Goal: Task Accomplishment & Management: Complete application form

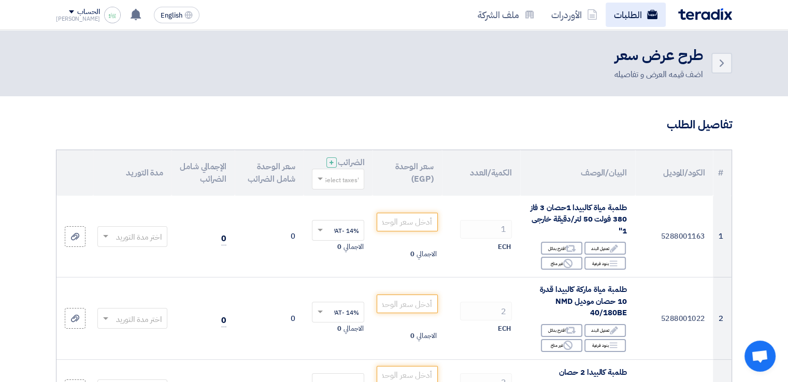
click at [631, 16] on link "الطلبات" at bounding box center [636, 15] width 60 height 24
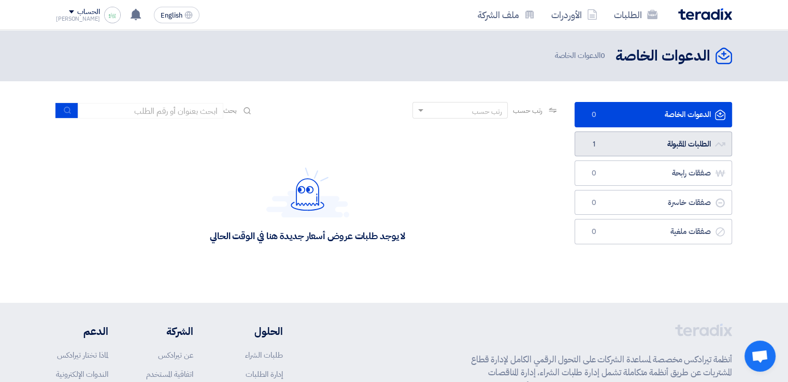
click at [631, 148] on link "الطلبات المقبولة الطلبات المقبولة 1" at bounding box center [652, 144] width 157 height 25
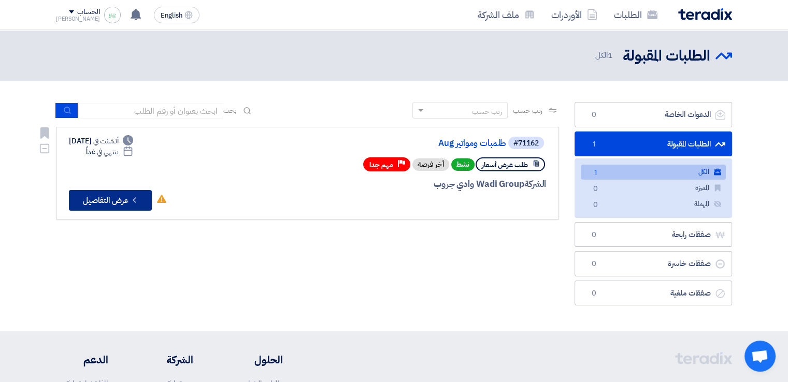
click at [126, 200] on button "Check details عرض التفاصيل" at bounding box center [110, 200] width 83 height 21
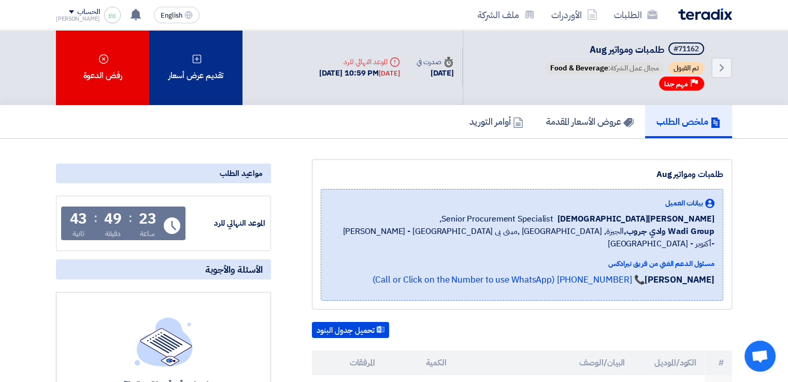
click at [212, 60] on div "تقديم عرض أسعار" at bounding box center [195, 67] width 93 height 75
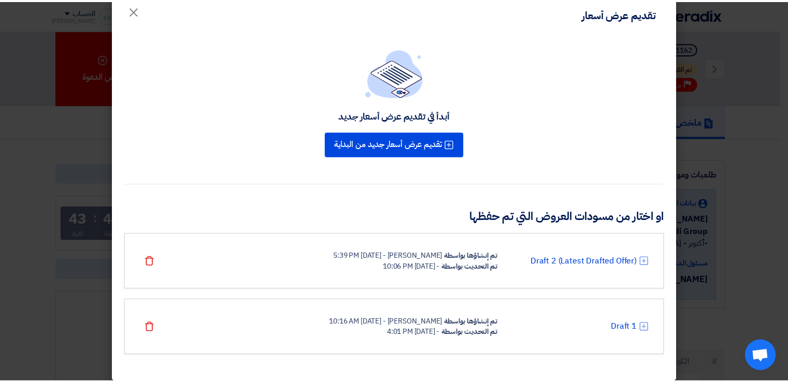
scroll to position [27, 0]
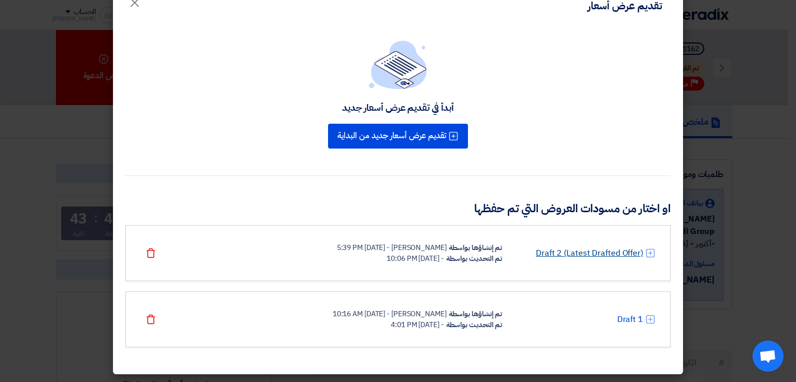
click at [599, 251] on link "Draft 2 (Latest Drafted Offer)" at bounding box center [589, 253] width 107 height 12
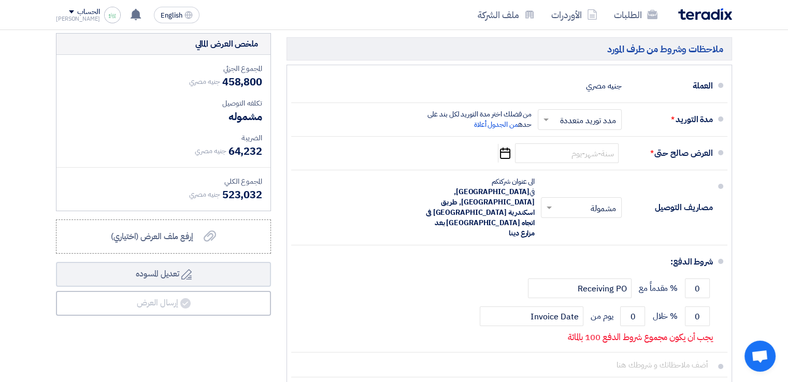
scroll to position [3522, 0]
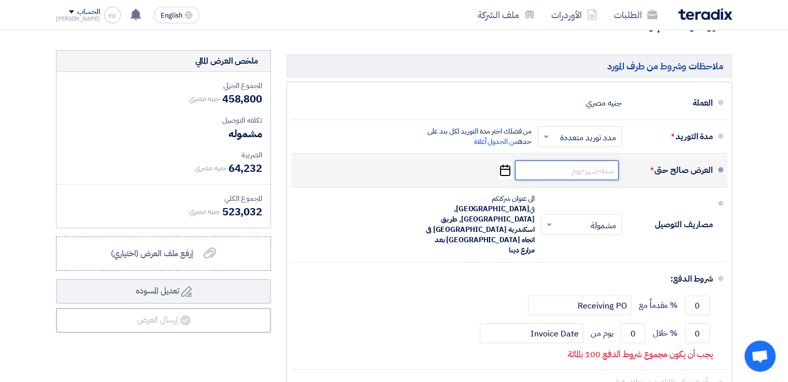
click at [588, 161] on input at bounding box center [567, 171] width 104 height 20
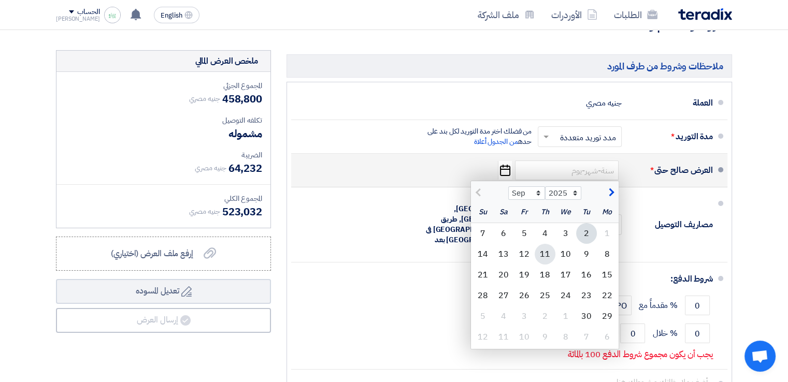
click at [543, 244] on div "11" at bounding box center [545, 254] width 21 height 21
type input "[DATE]"
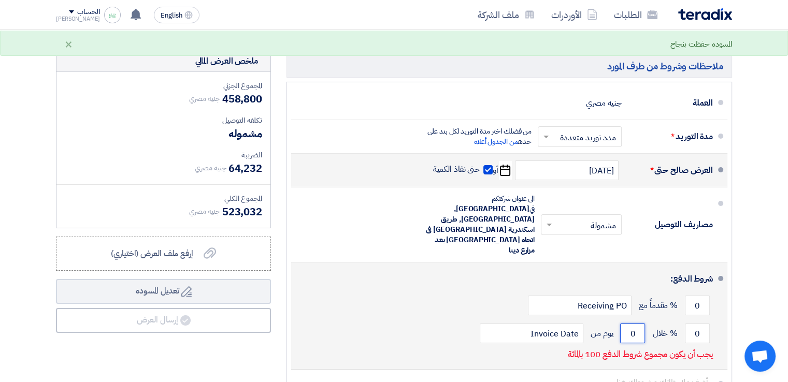
click at [635, 324] on input "0" at bounding box center [632, 334] width 25 height 20
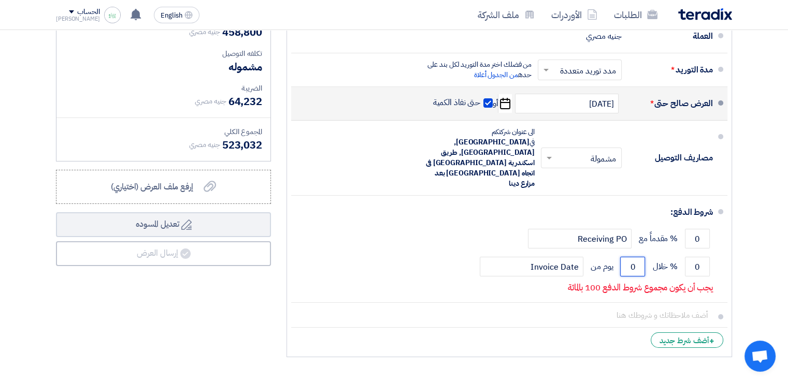
scroll to position [3574, 0]
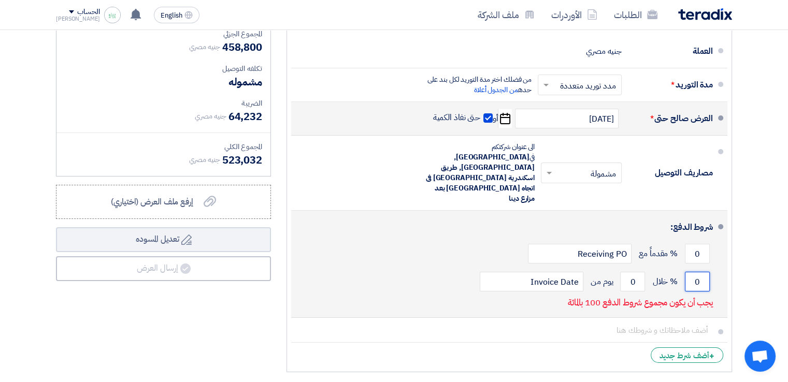
click at [693, 272] on input "0" at bounding box center [697, 282] width 25 height 20
click at [694, 272] on input "0" at bounding box center [697, 282] width 25 height 20
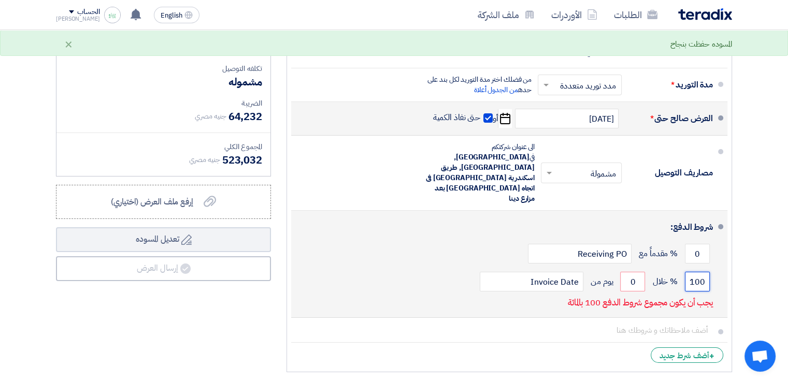
scroll to position [0, -4]
click at [699, 272] on input "0100" at bounding box center [697, 282] width 25 height 20
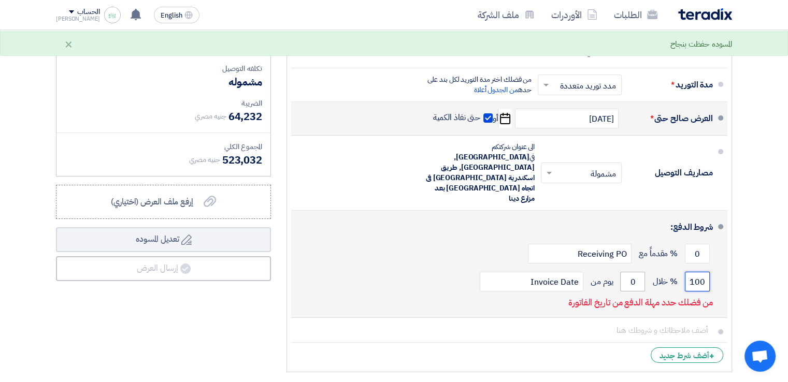
type input "100"
click at [635, 272] on input "0" at bounding box center [632, 282] width 25 height 20
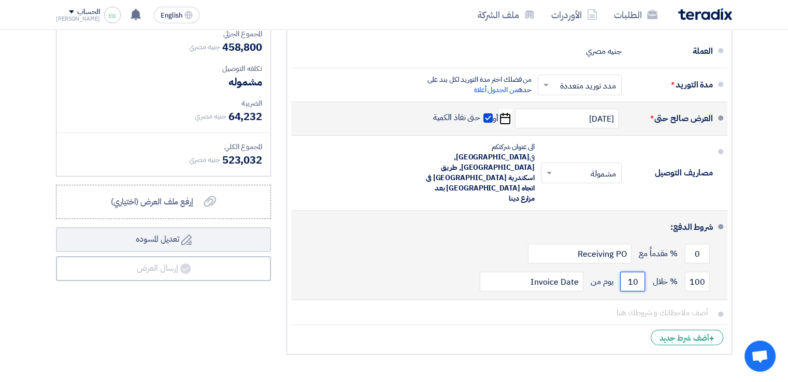
click at [632, 272] on input "10" at bounding box center [632, 282] width 25 height 20
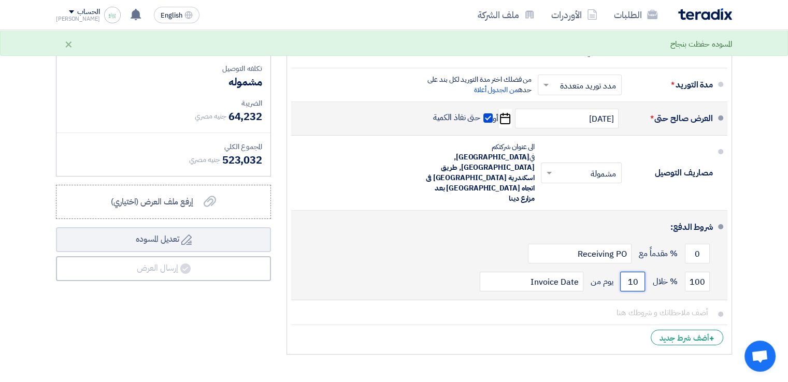
click at [632, 272] on input "10" at bounding box center [632, 282] width 25 height 20
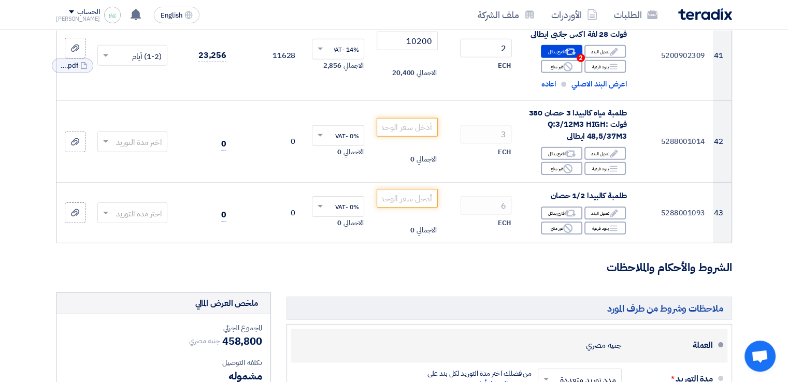
scroll to position [3263, 0]
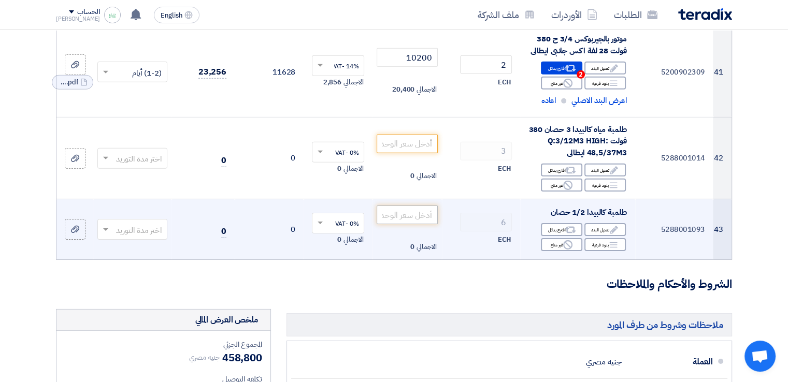
type input "10"
click at [407, 206] on input "number" at bounding box center [407, 215] width 61 height 19
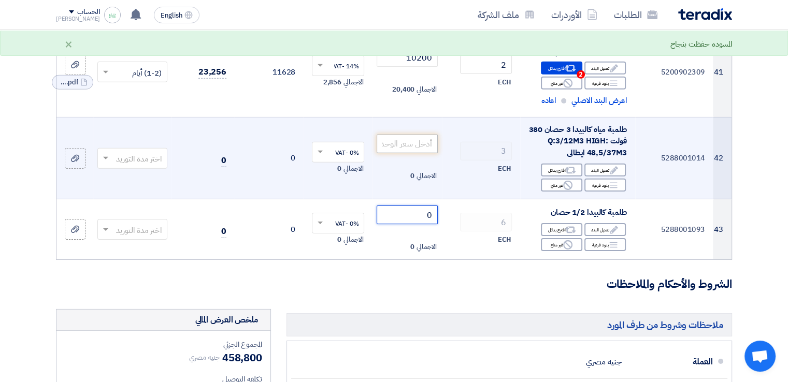
type input "0"
click at [416, 135] on input "number" at bounding box center [407, 144] width 61 height 19
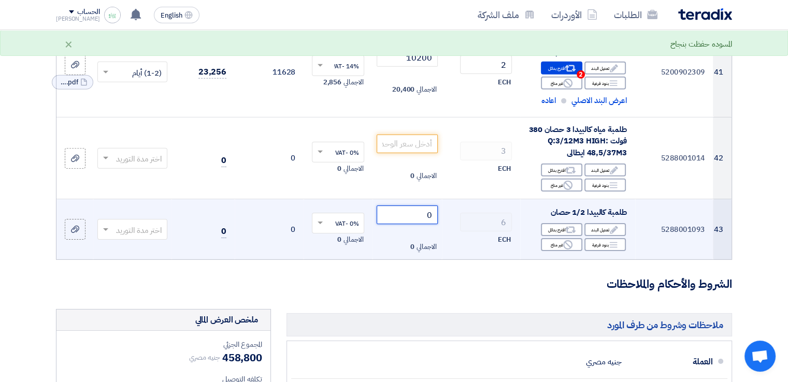
click at [422, 206] on input "0" at bounding box center [407, 215] width 61 height 19
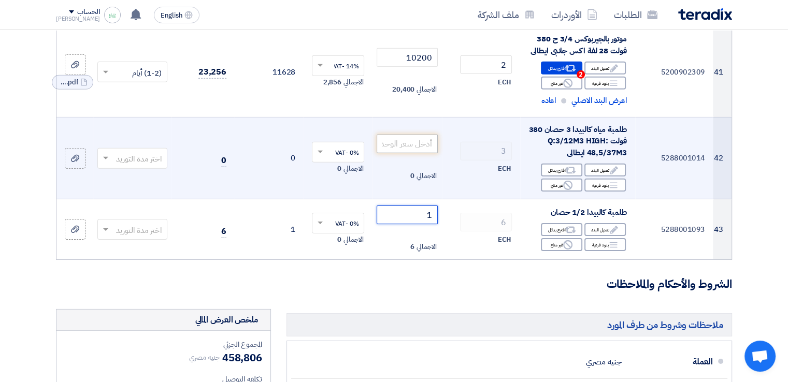
type input "1"
click at [427, 135] on input "number" at bounding box center [407, 144] width 61 height 19
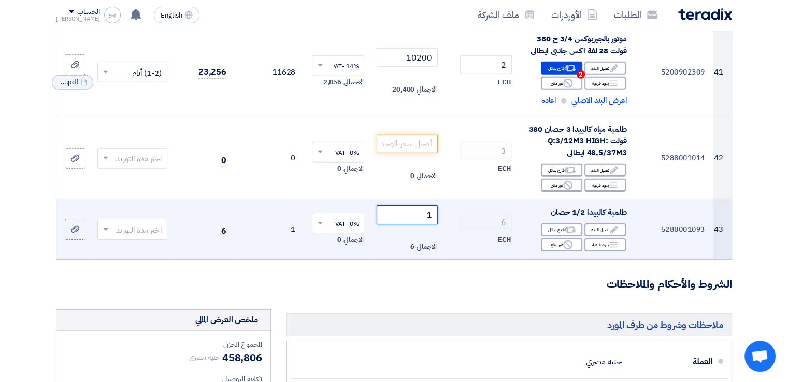
click at [433, 206] on input "1" at bounding box center [407, 215] width 61 height 19
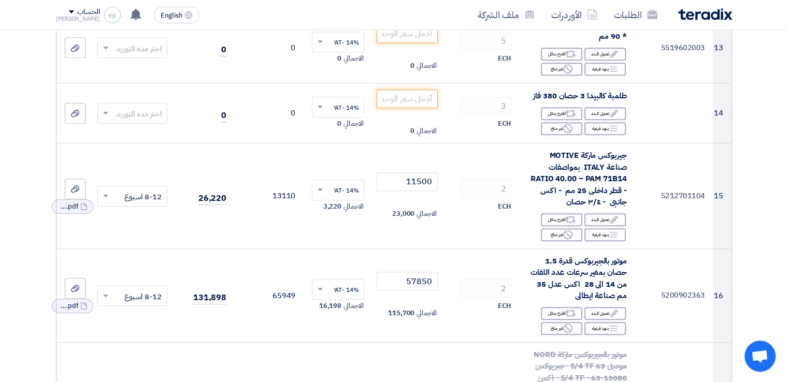
scroll to position [1243, 0]
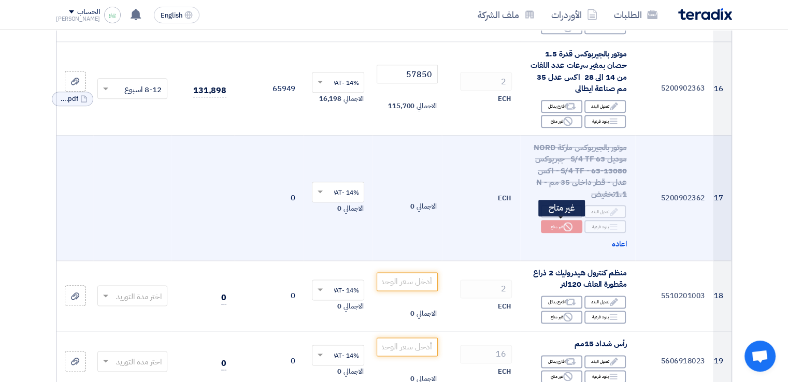
click at [553, 223] on div "Reject غير متاح" at bounding box center [561, 226] width 41 height 13
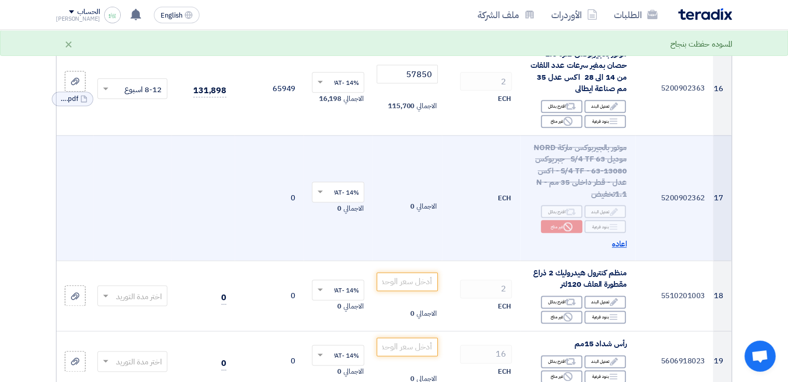
click at [618, 241] on span "اعاده" at bounding box center [619, 244] width 15 height 12
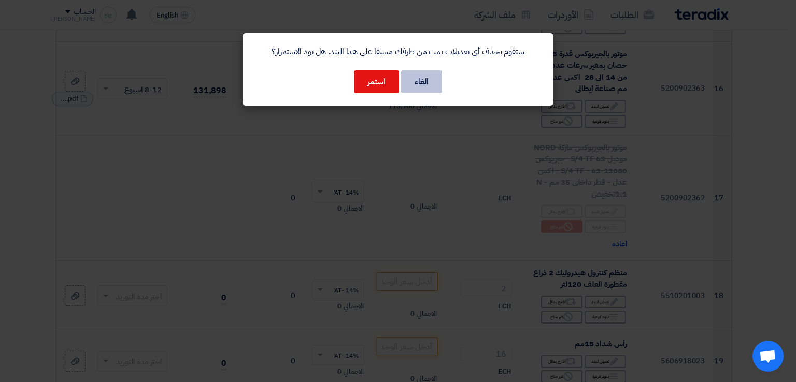
click at [429, 79] on button "الغاء" at bounding box center [421, 81] width 41 height 23
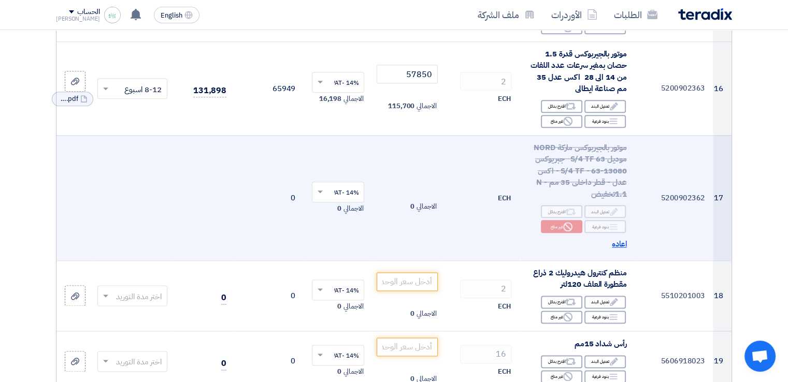
click at [622, 244] on span "اعاده" at bounding box center [619, 244] width 15 height 12
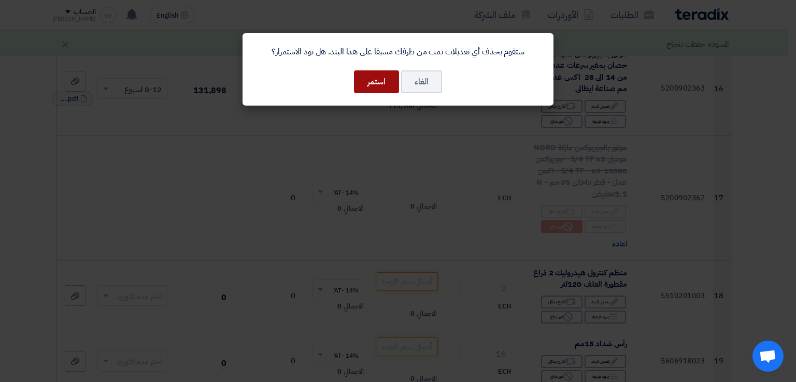
click at [378, 84] on button "استمر" at bounding box center [376, 81] width 45 height 23
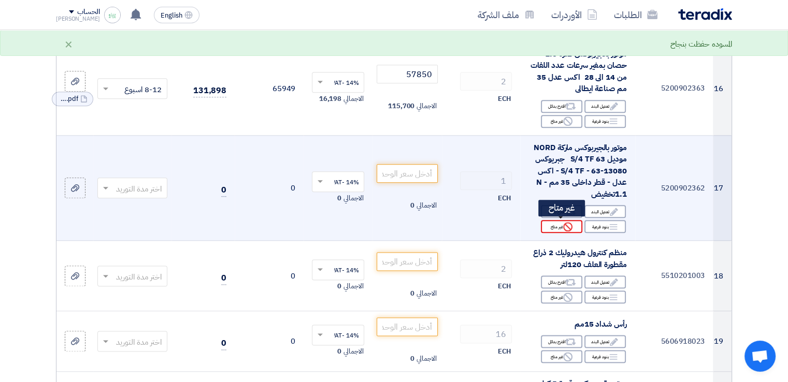
click at [564, 226] on use at bounding box center [567, 226] width 9 height 9
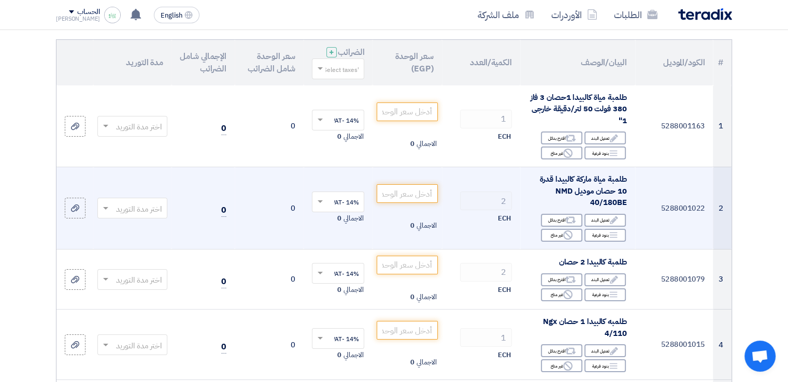
scroll to position [155, 0]
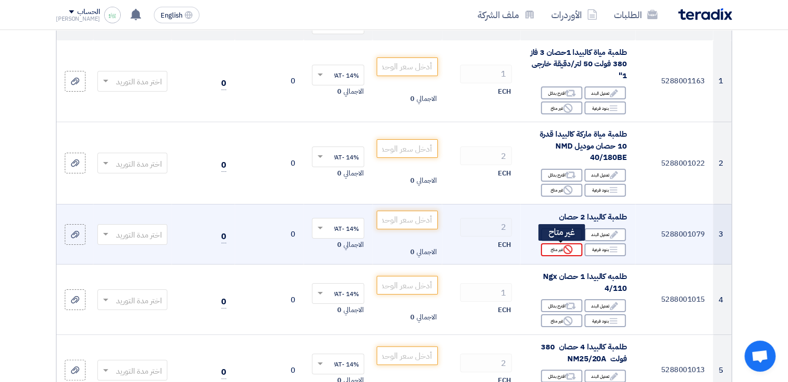
click at [561, 248] on div "Reject غير متاح" at bounding box center [561, 249] width 41 height 13
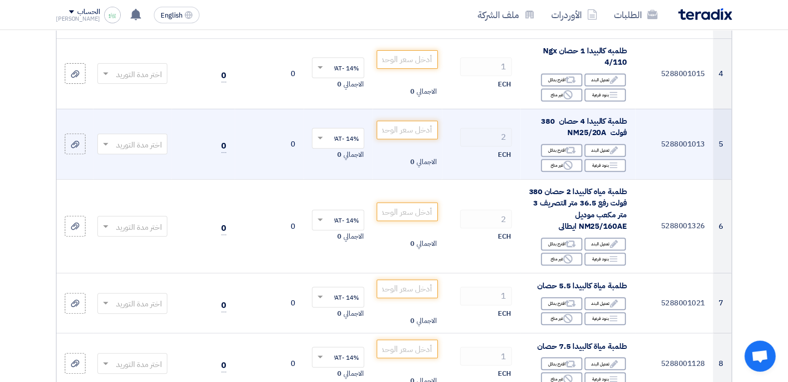
scroll to position [414, 0]
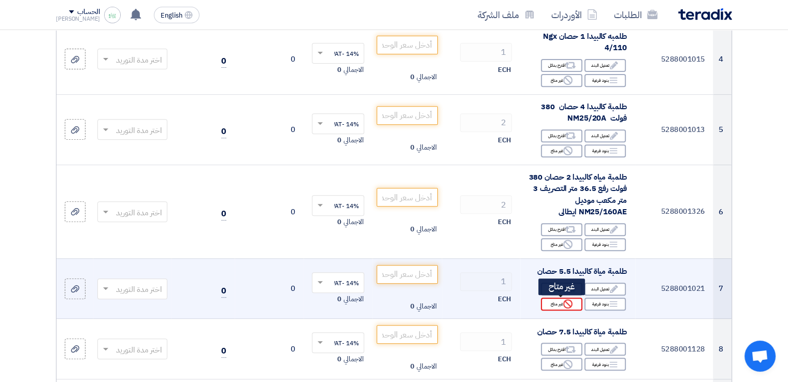
click at [570, 303] on icon "Reject" at bounding box center [567, 303] width 9 height 9
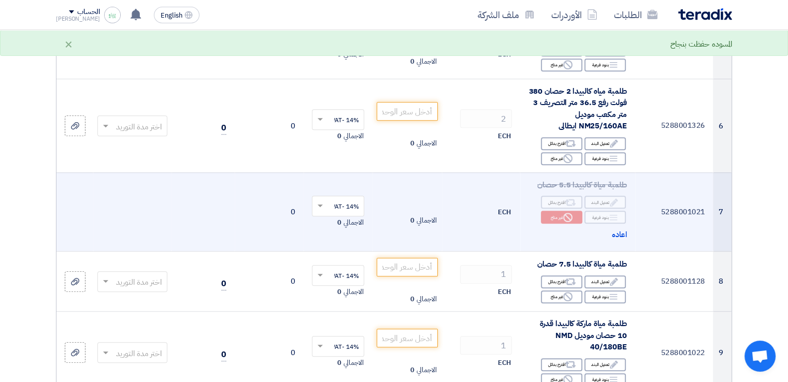
scroll to position [518, 0]
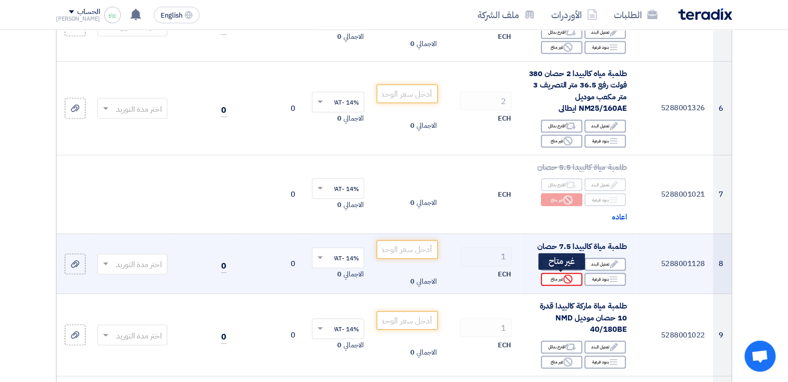
click at [566, 276] on icon "Reject" at bounding box center [567, 279] width 9 height 9
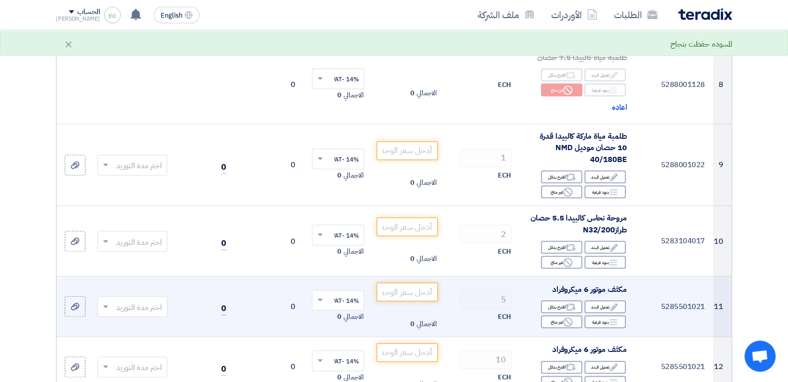
scroll to position [725, 0]
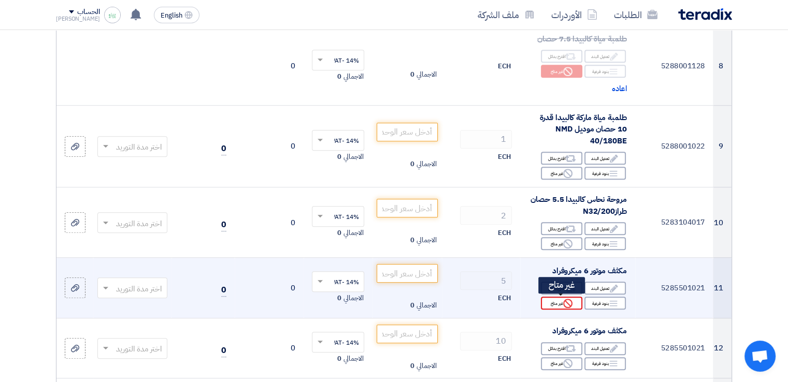
click at [569, 304] on use at bounding box center [567, 303] width 9 height 9
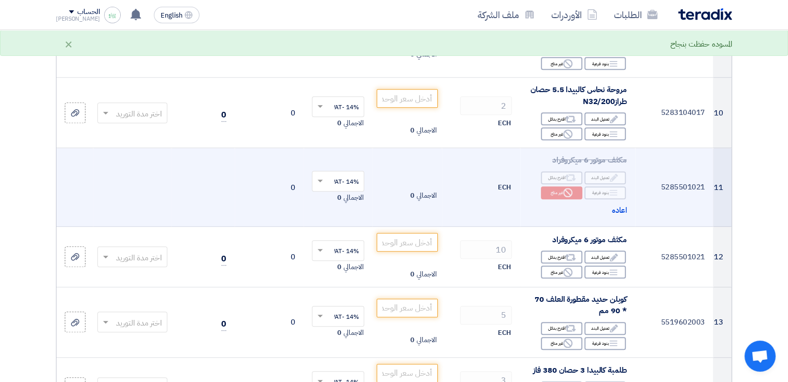
scroll to position [881, 0]
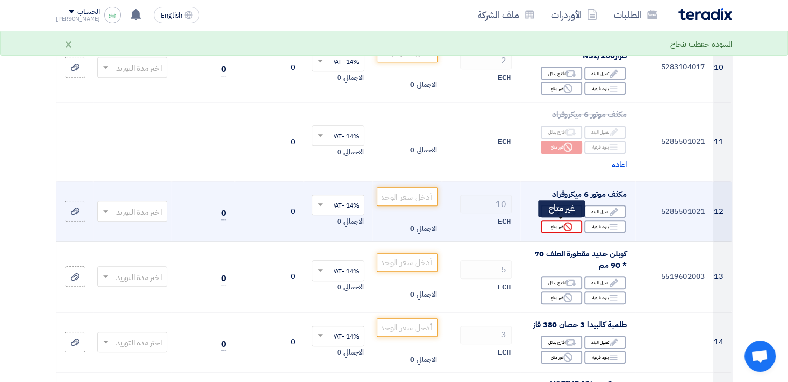
click at [566, 224] on use at bounding box center [567, 226] width 9 height 9
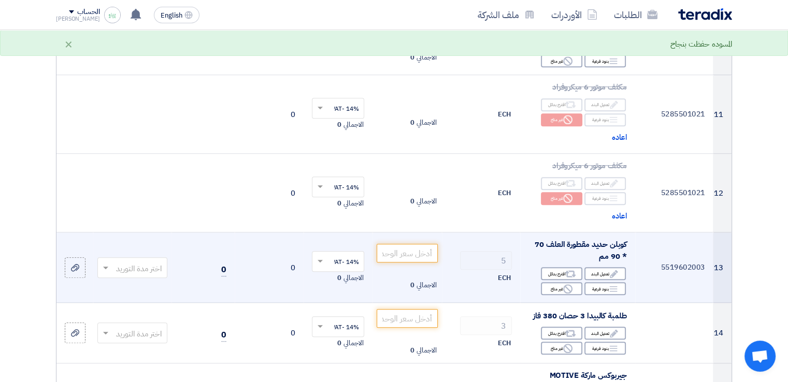
scroll to position [932, 0]
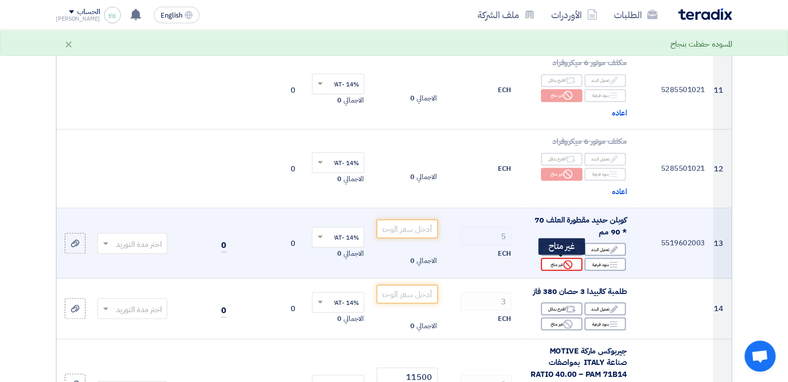
click at [566, 263] on icon "Reject" at bounding box center [567, 264] width 9 height 9
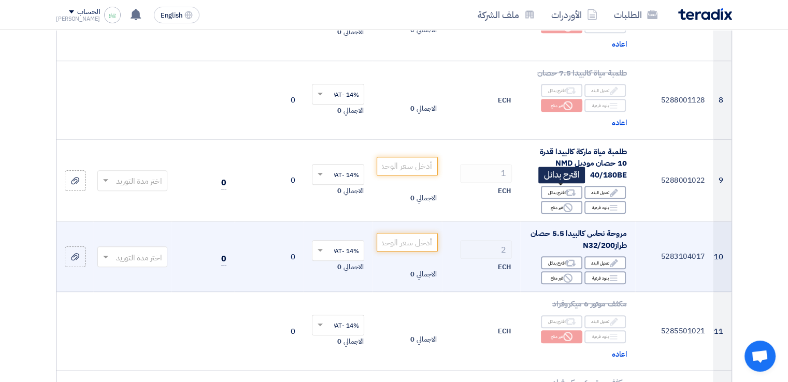
scroll to position [673, 0]
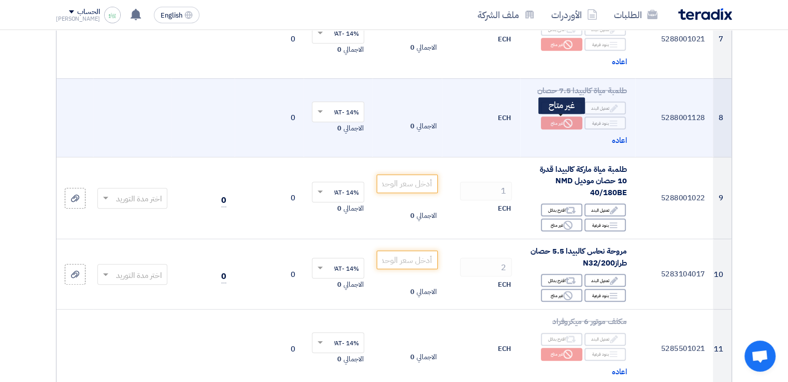
click at [566, 123] on icon "Reject" at bounding box center [567, 123] width 9 height 9
click at [615, 141] on span "اعاده" at bounding box center [619, 141] width 15 height 12
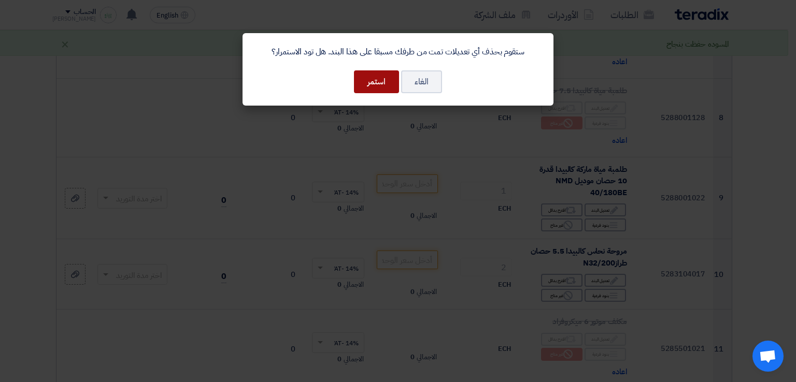
click at [376, 78] on button "استمر" at bounding box center [376, 81] width 45 height 23
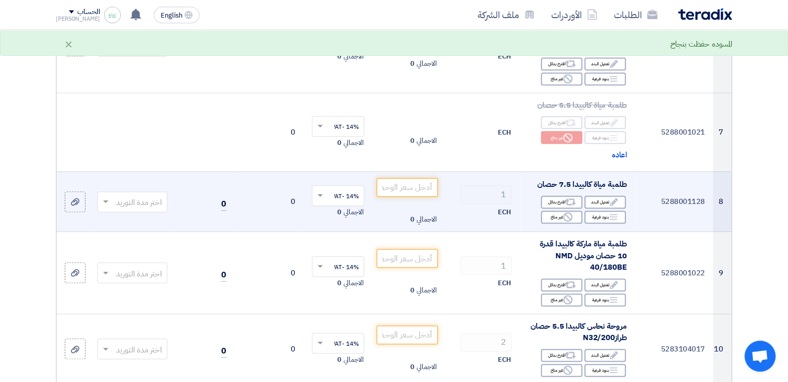
scroll to position [570, 0]
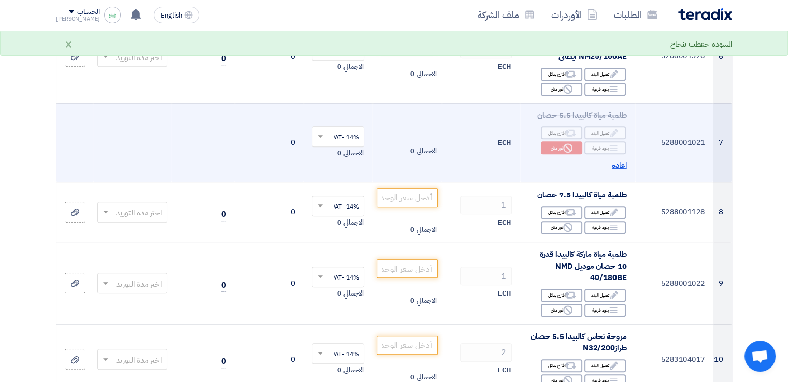
click at [622, 167] on span "اعاده" at bounding box center [619, 166] width 15 height 12
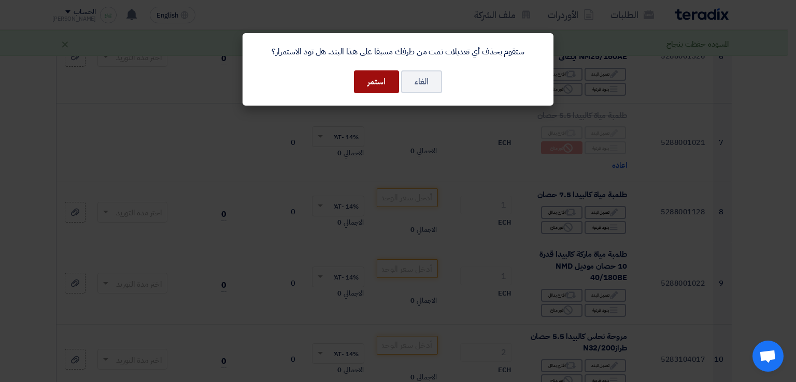
click at [373, 79] on button "استمر" at bounding box center [376, 81] width 45 height 23
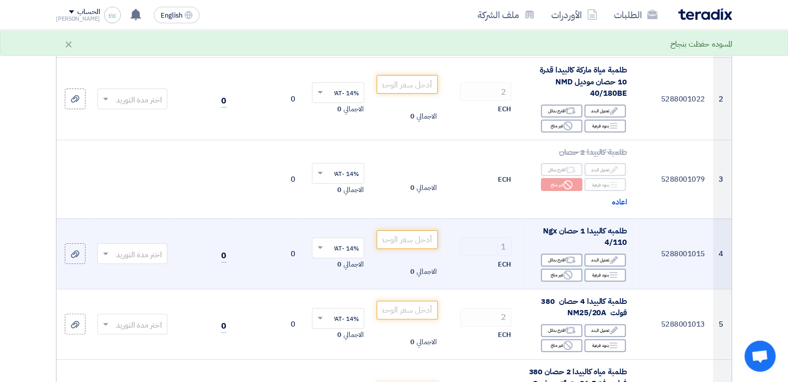
scroll to position [207, 0]
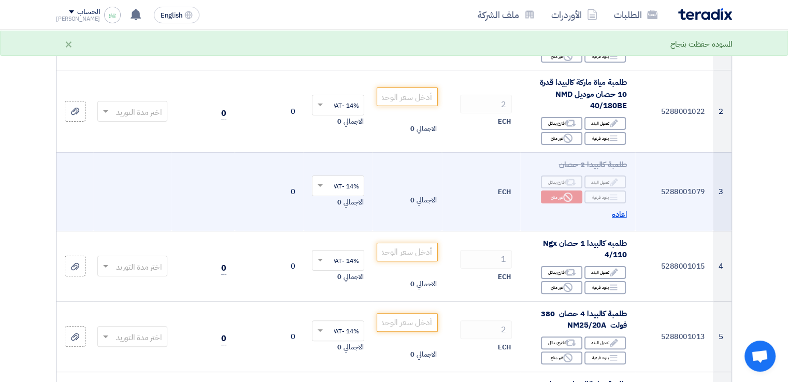
click at [615, 214] on span "اعاده" at bounding box center [619, 215] width 15 height 12
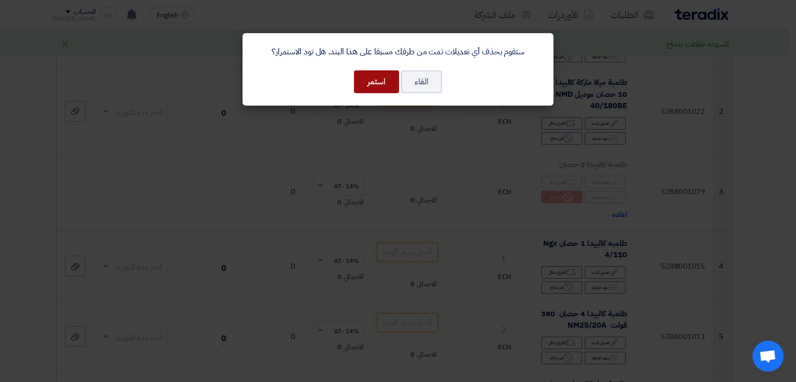
click at [380, 81] on button "استمر" at bounding box center [376, 81] width 45 height 23
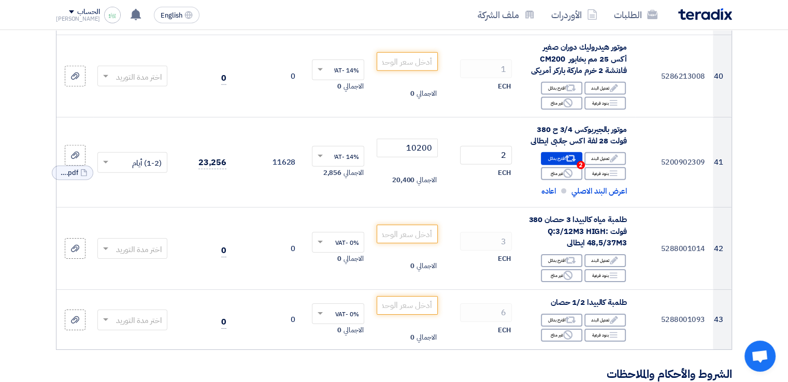
scroll to position [3212, 0]
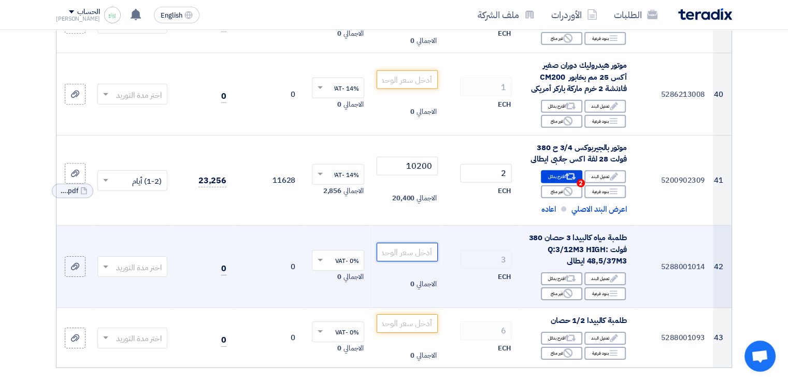
click at [408, 243] on input "number" at bounding box center [407, 252] width 61 height 19
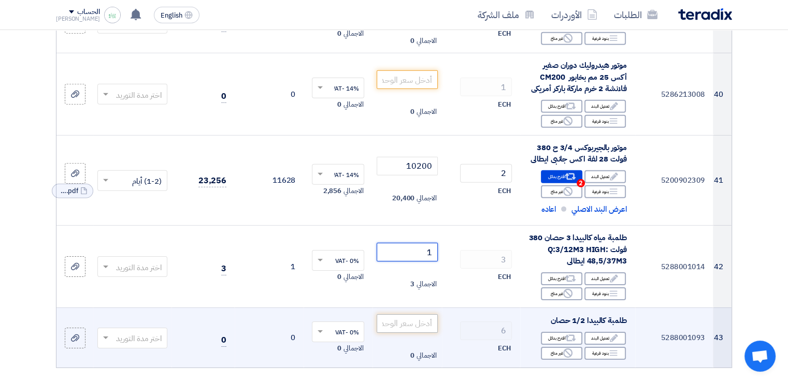
type input "1"
click at [415, 314] on input "number" at bounding box center [407, 323] width 61 height 19
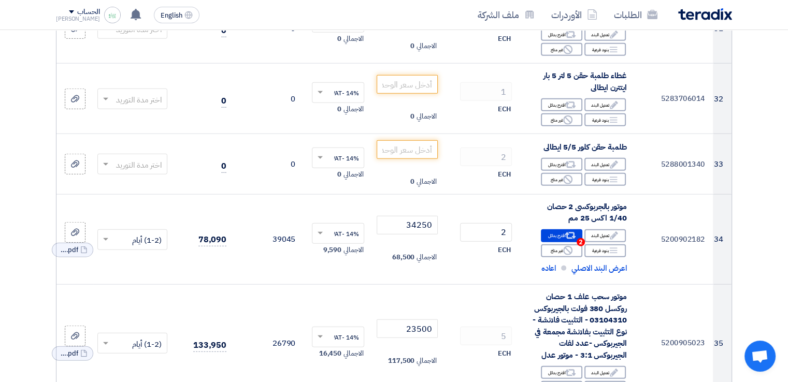
scroll to position [2538, 0]
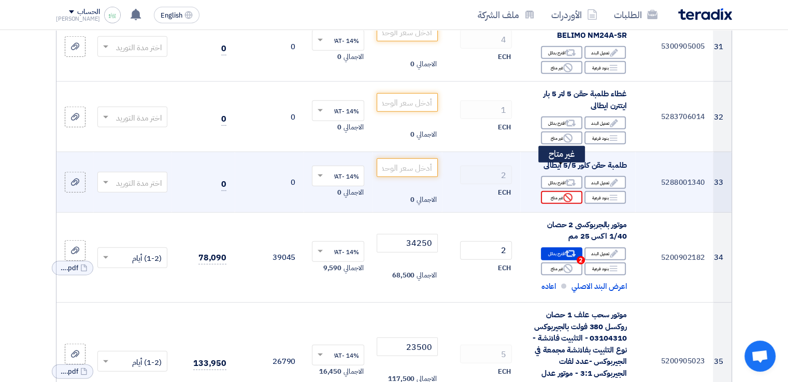
type input "1"
click at [566, 193] on icon "Reject" at bounding box center [567, 197] width 9 height 9
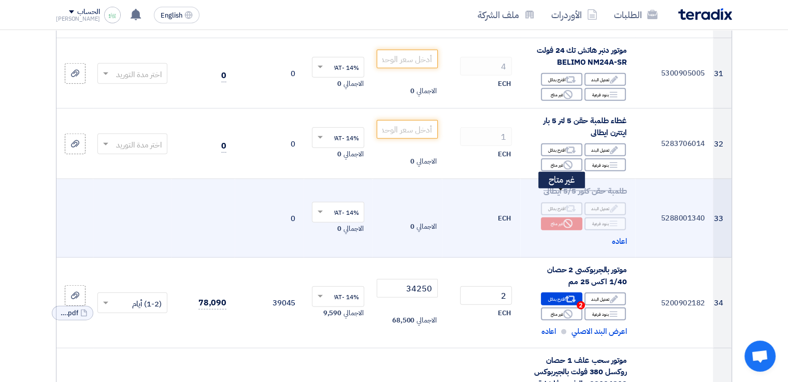
scroll to position [2486, 0]
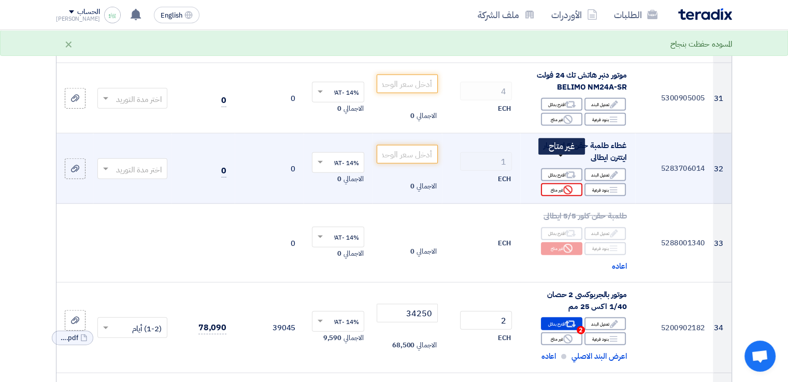
click at [560, 183] on div "Reject غير متاح" at bounding box center [561, 189] width 41 height 13
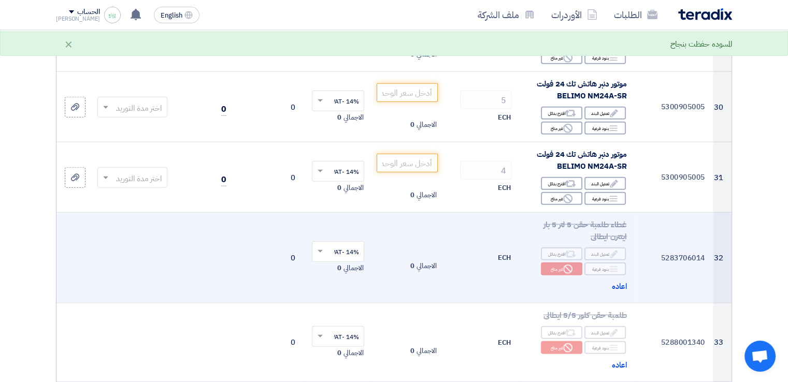
scroll to position [2383, 0]
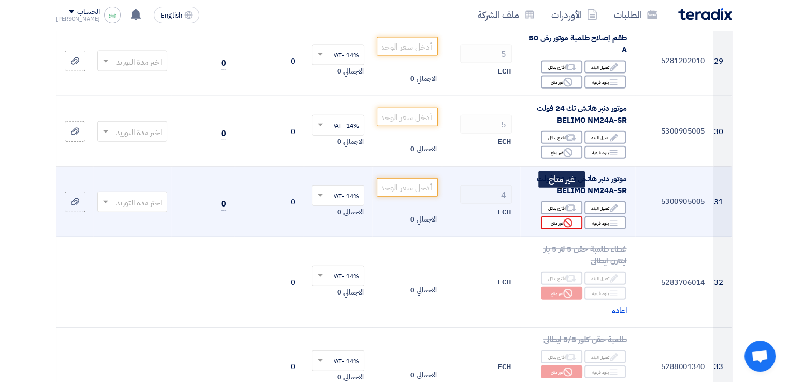
click at [565, 219] on use at bounding box center [567, 223] width 9 height 9
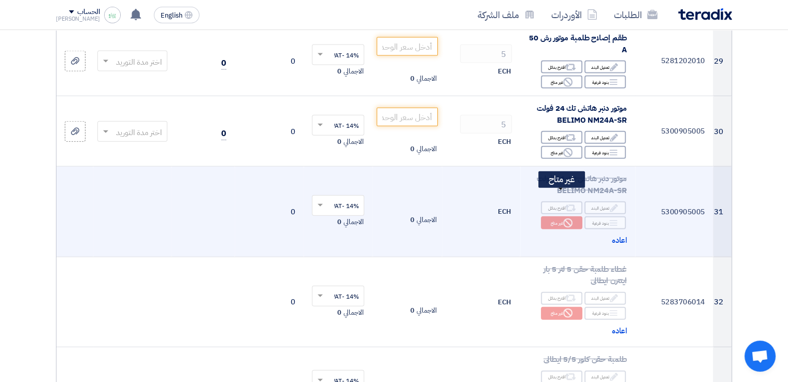
scroll to position [2331, 0]
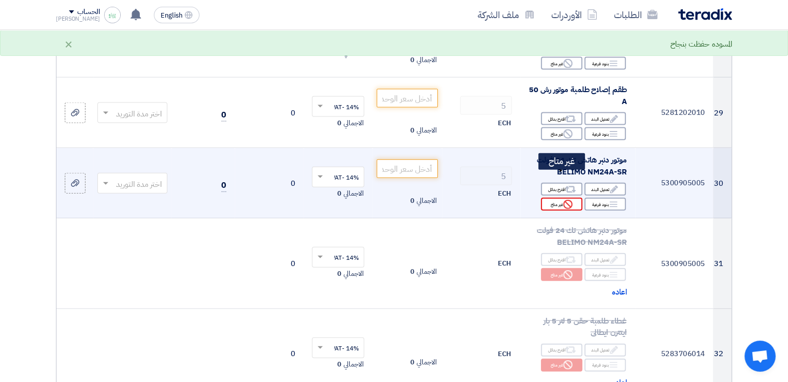
click at [568, 200] on use at bounding box center [567, 204] width 9 height 9
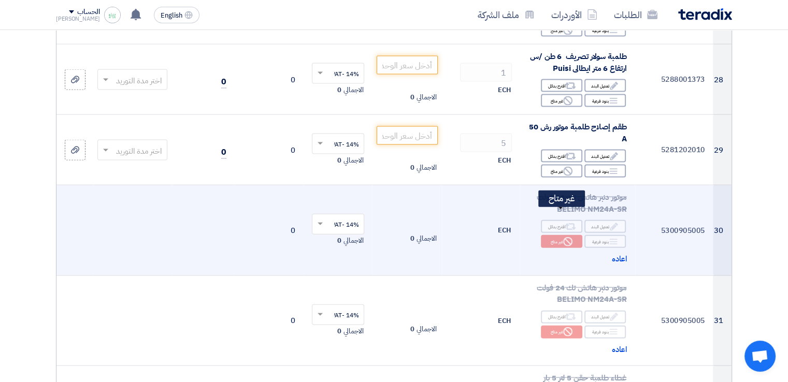
scroll to position [2279, 0]
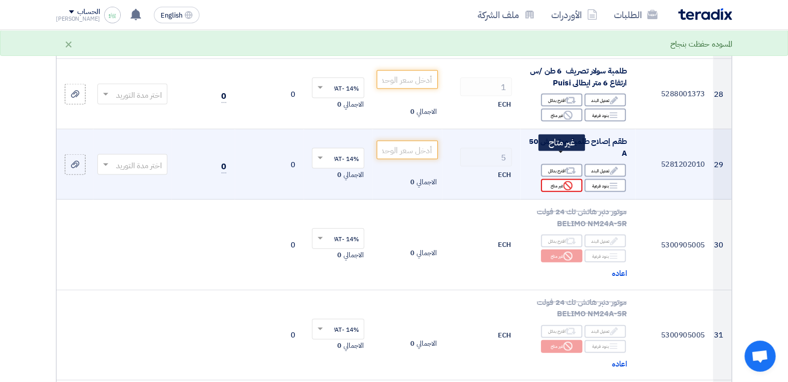
click at [569, 181] on icon "Reject" at bounding box center [567, 185] width 9 height 9
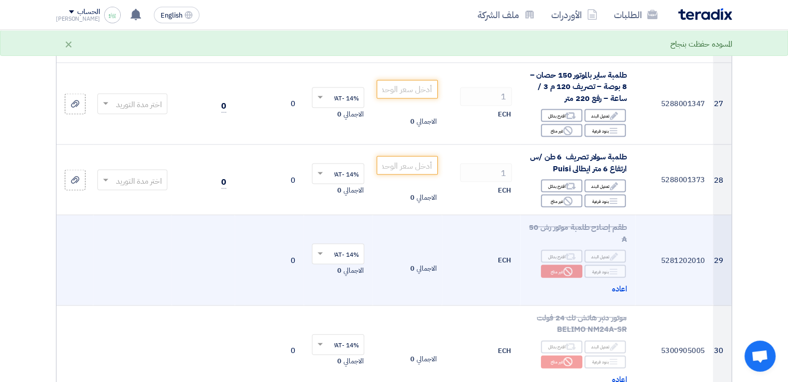
scroll to position [2176, 0]
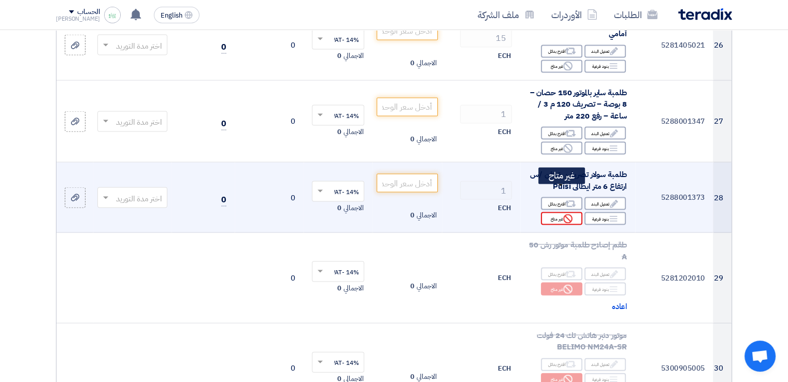
click at [569, 214] on icon "Reject" at bounding box center [567, 218] width 9 height 9
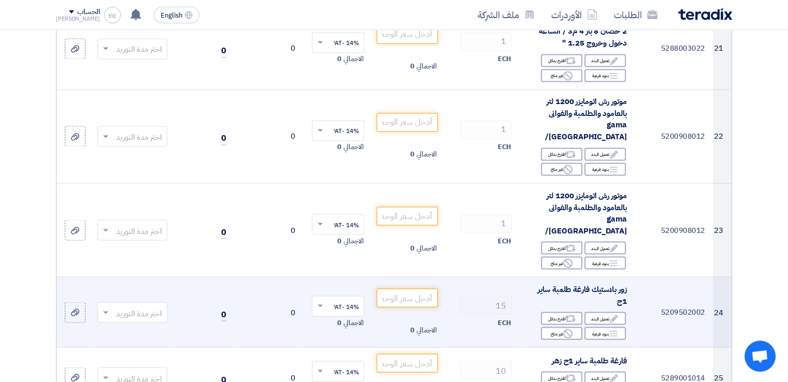
scroll to position [1761, 0]
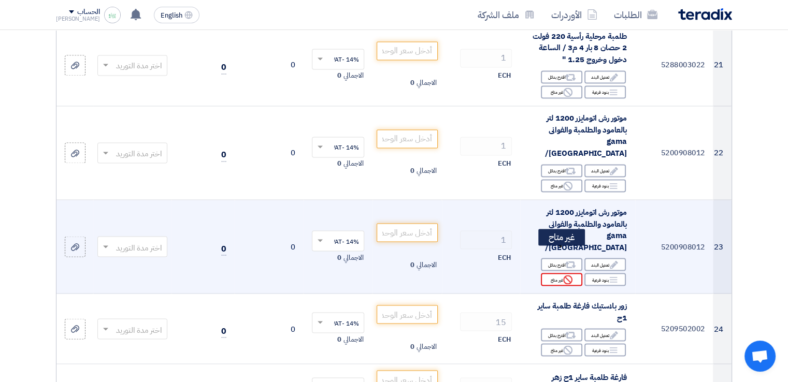
click at [557, 273] on div "Reject غير متاح" at bounding box center [561, 279] width 41 height 13
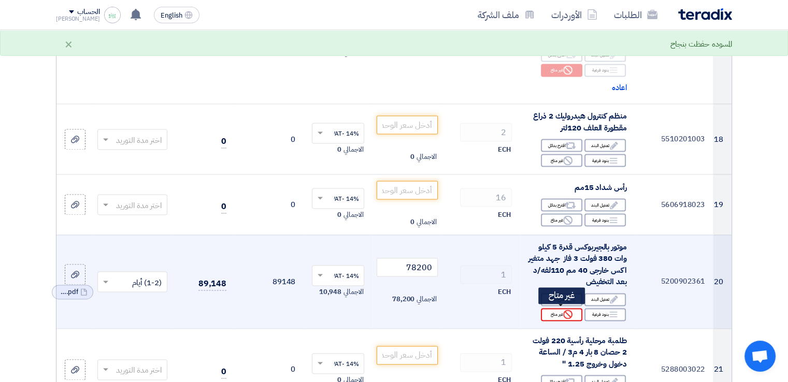
scroll to position [1450, 0]
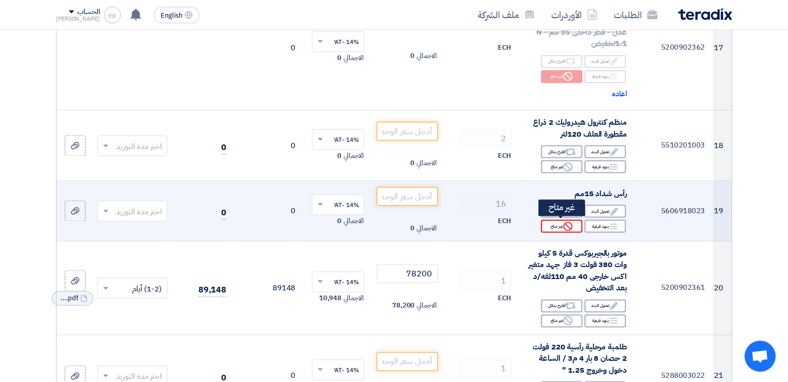
click at [562, 223] on div "Reject غير متاح" at bounding box center [561, 226] width 41 height 13
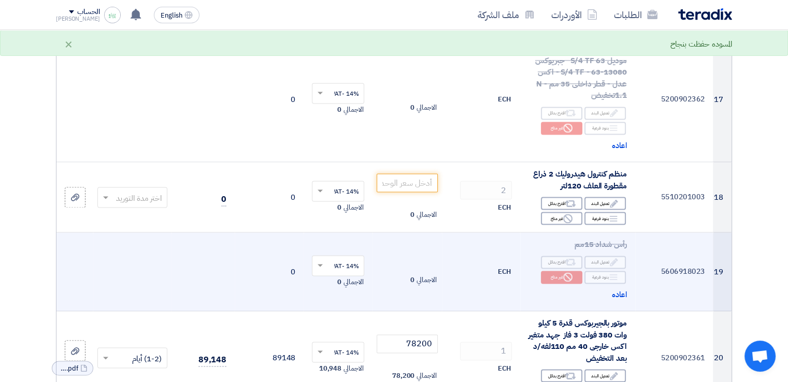
scroll to position [1399, 0]
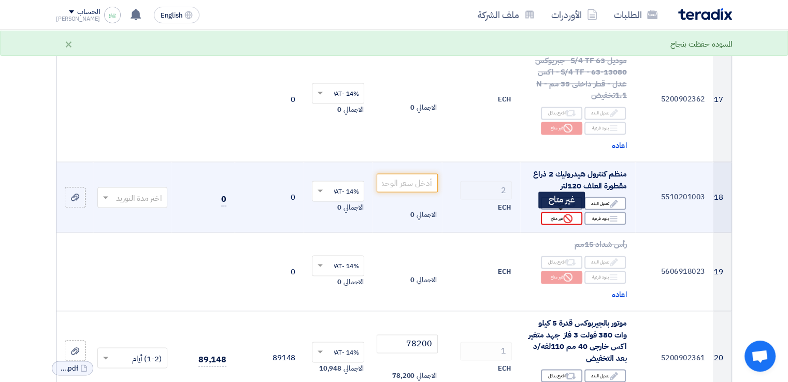
click at [565, 216] on icon "Reject" at bounding box center [567, 218] width 9 height 9
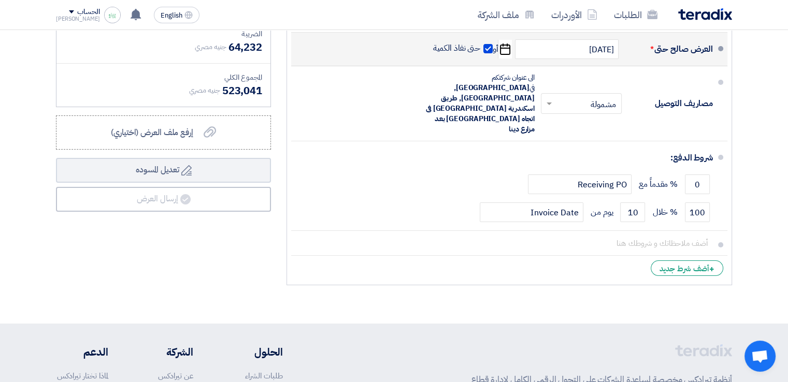
scroll to position [3885, 0]
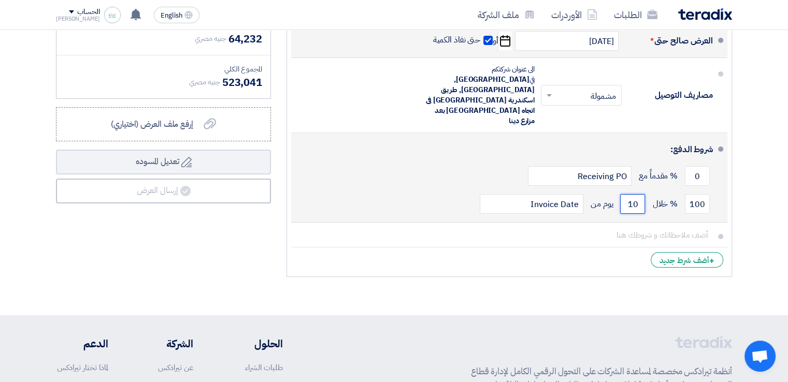
click at [631, 194] on input "10" at bounding box center [632, 204] width 25 height 20
click at [631, 194] on input "100" at bounding box center [632, 204] width 25 height 20
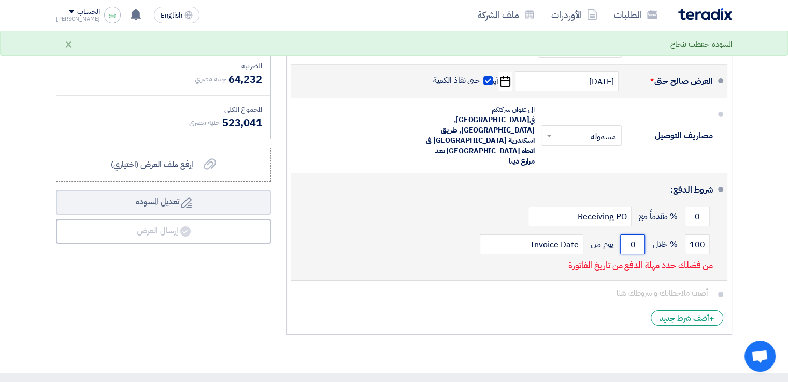
scroll to position [3833, 0]
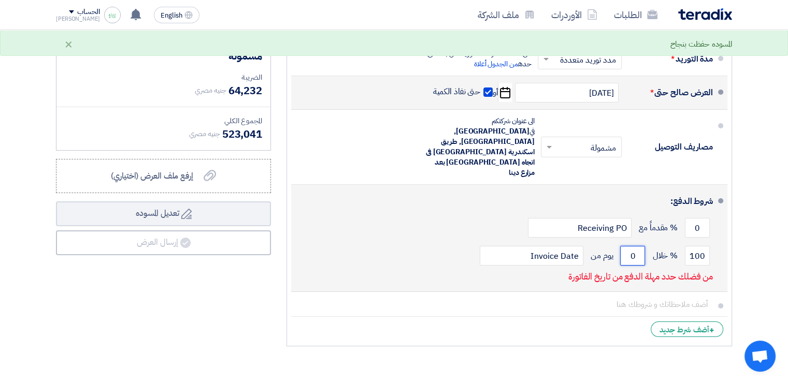
click at [636, 246] on input "0" at bounding box center [632, 256] width 25 height 20
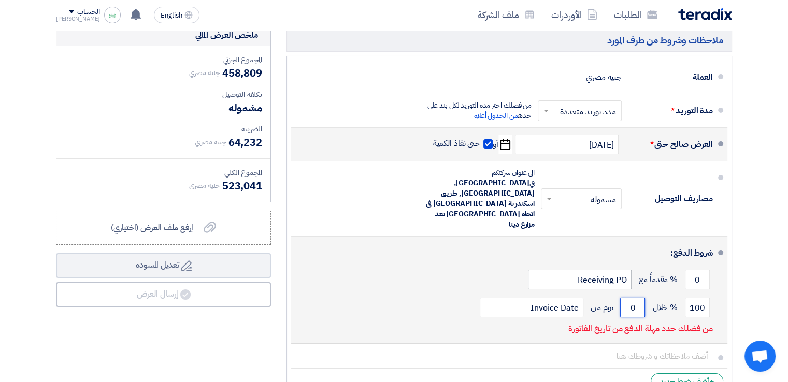
scroll to position [3729, 0]
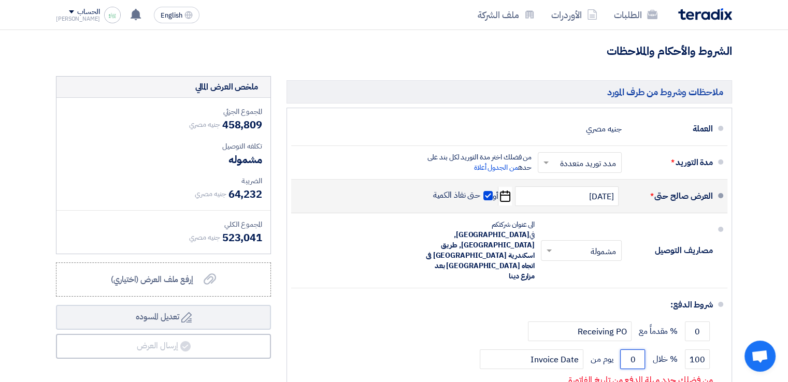
type input "0"
click at [677, 184] on div "العرض صالح حتى *" at bounding box center [671, 196] width 83 height 25
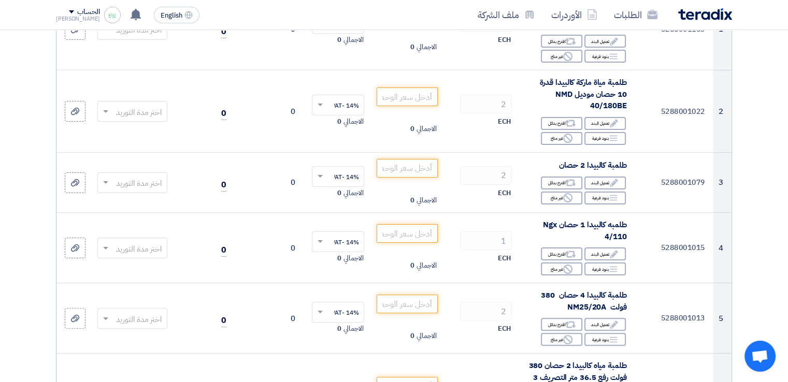
scroll to position [0, 0]
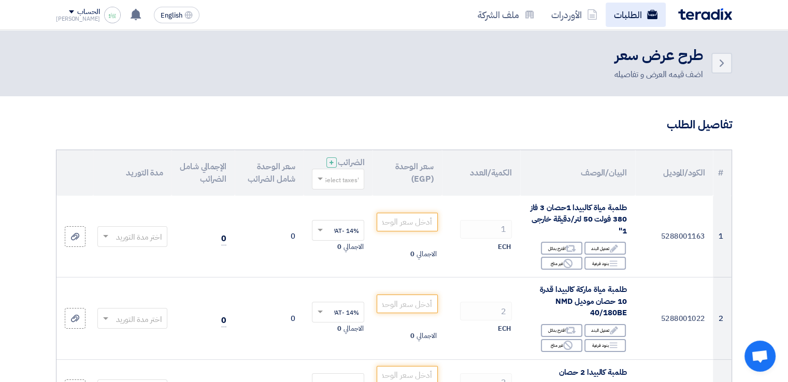
click at [637, 15] on link "الطلبات" at bounding box center [636, 15] width 60 height 24
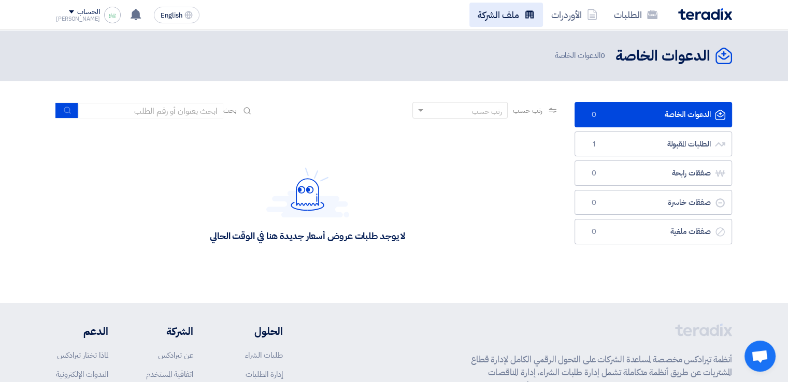
click at [494, 19] on link "ملف الشركة" at bounding box center [506, 15] width 74 height 24
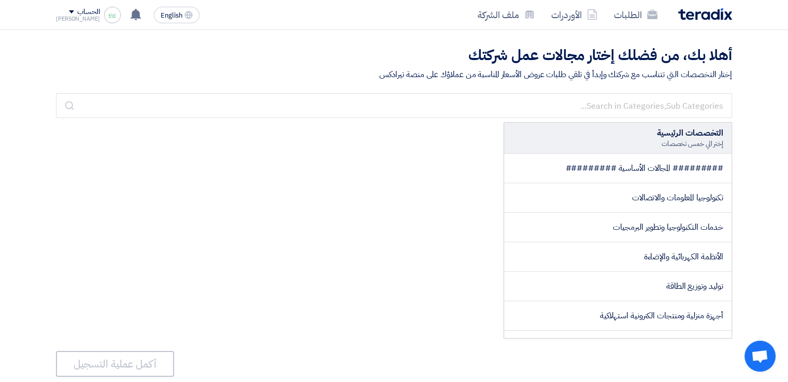
click at [77, 13] on div "الحساب" at bounding box center [88, 12] width 22 height 9
click at [151, 125] on li "خروج" at bounding box center [110, 122] width 108 height 20
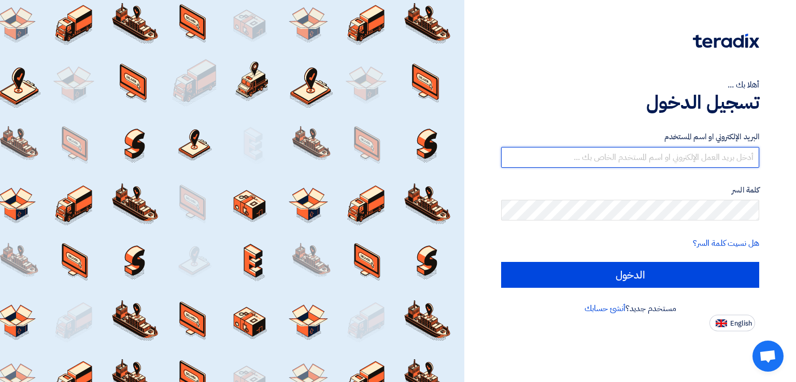
type input "[EMAIL_ADDRESS][DOMAIN_NAME]"
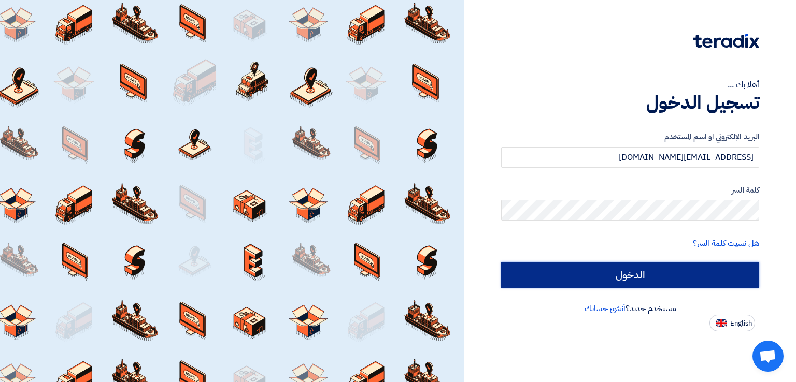
click at [653, 276] on input "الدخول" at bounding box center [630, 275] width 258 height 26
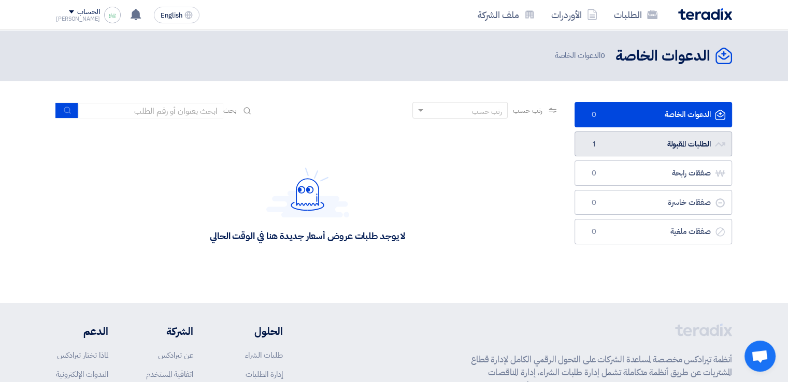
click at [632, 143] on link "الطلبات المقبولة الطلبات المقبولة 1" at bounding box center [652, 144] width 157 height 25
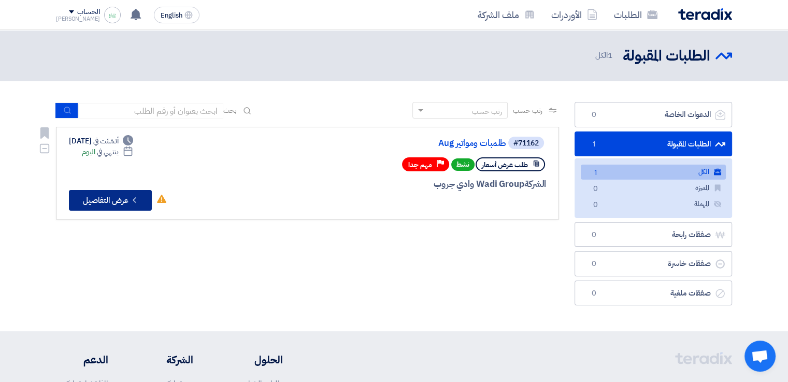
click at [139, 197] on icon "Check details" at bounding box center [134, 200] width 10 height 10
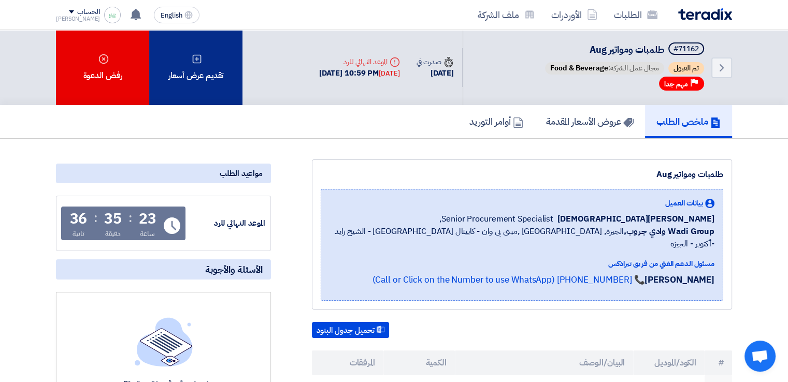
click at [203, 60] on div "تقديم عرض أسعار" at bounding box center [195, 67] width 93 height 75
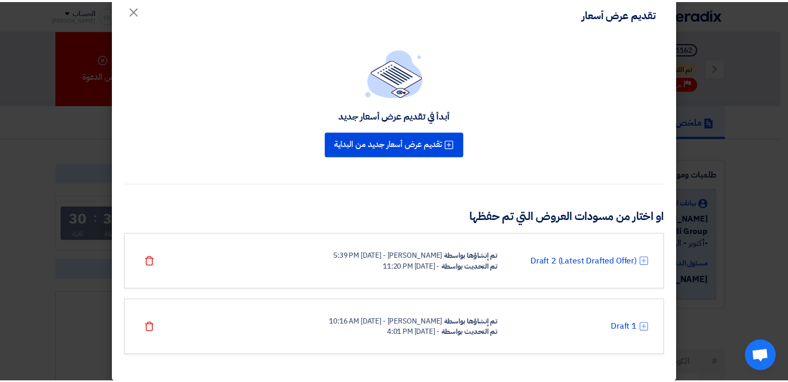
scroll to position [27, 0]
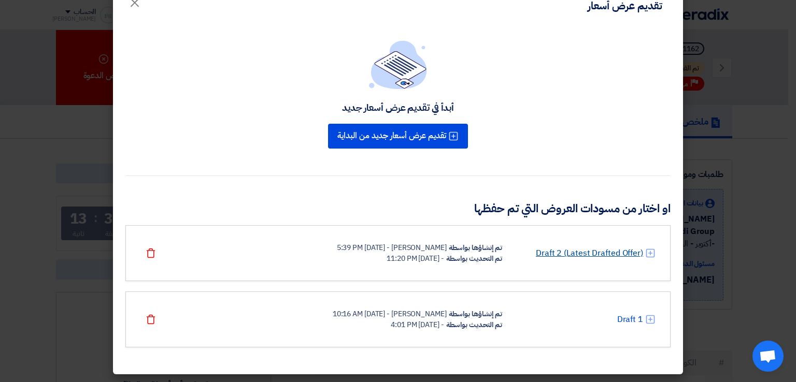
click at [577, 251] on link "Draft 2 (Latest Drafted Offer)" at bounding box center [589, 253] width 107 height 12
